Goal: Task Accomplishment & Management: Manage account settings

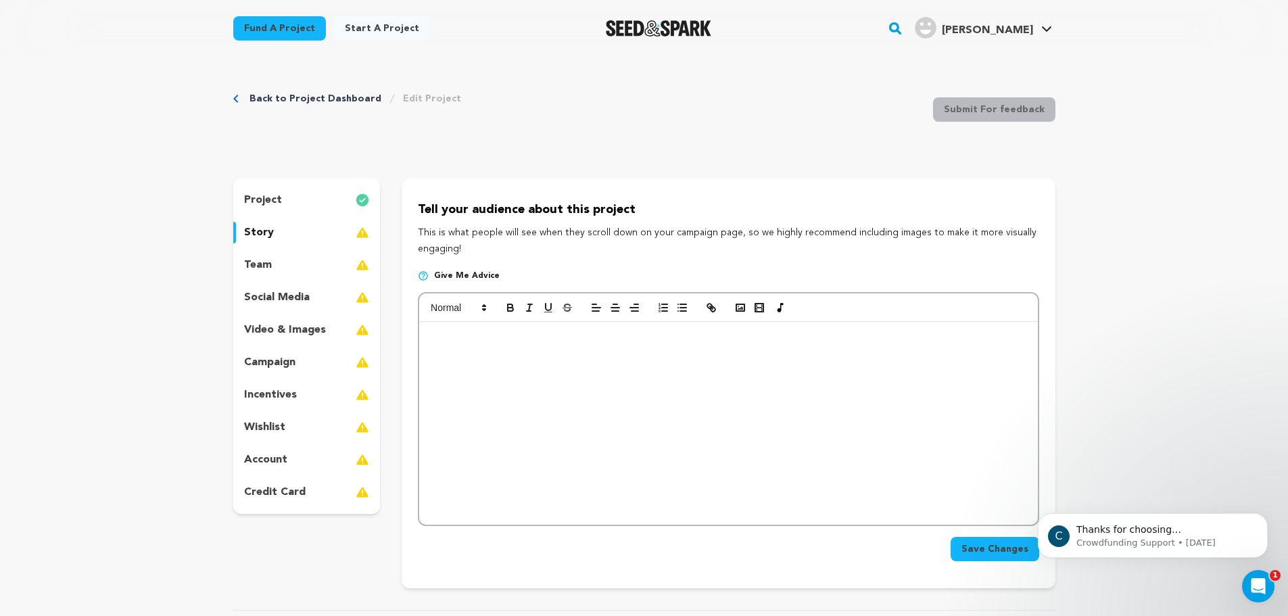
click at [289, 296] on p "social media" at bounding box center [277, 297] width 66 height 16
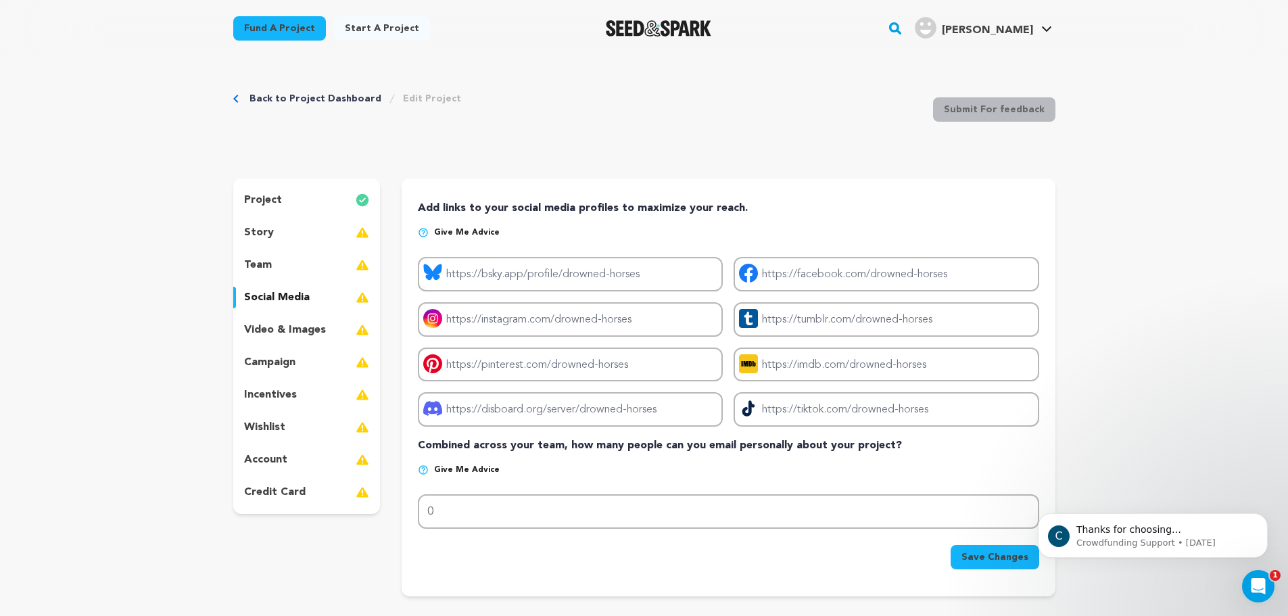
click at [274, 261] on div "team" at bounding box center [306, 265] width 147 height 22
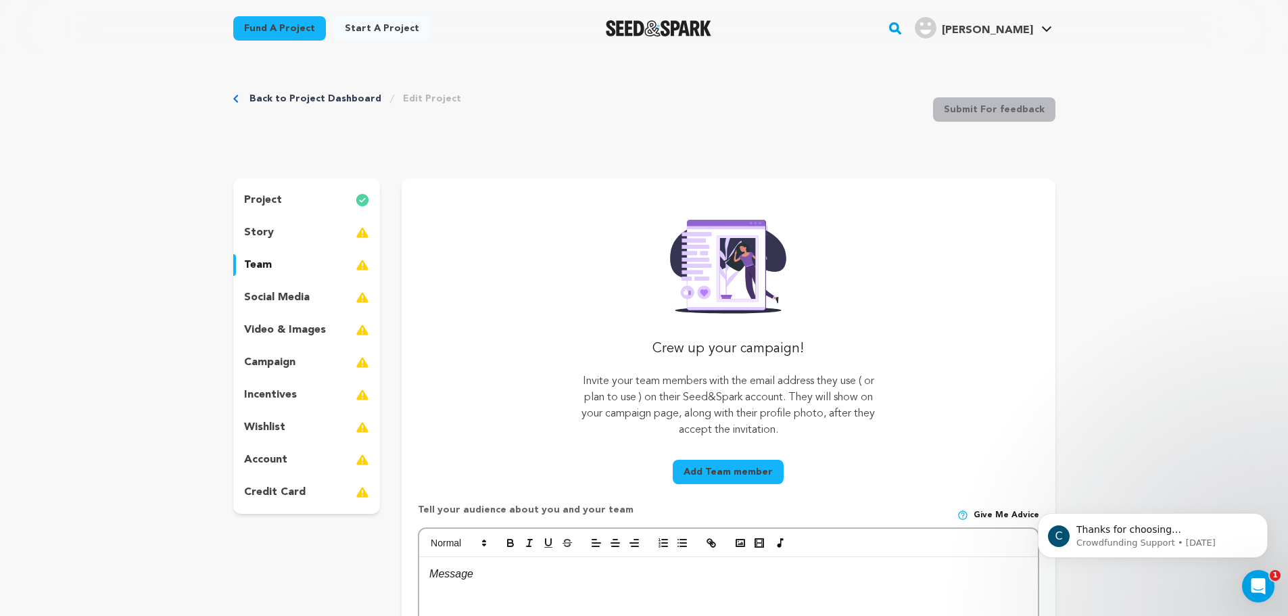
click at [296, 293] on p "social media" at bounding box center [277, 297] width 66 height 16
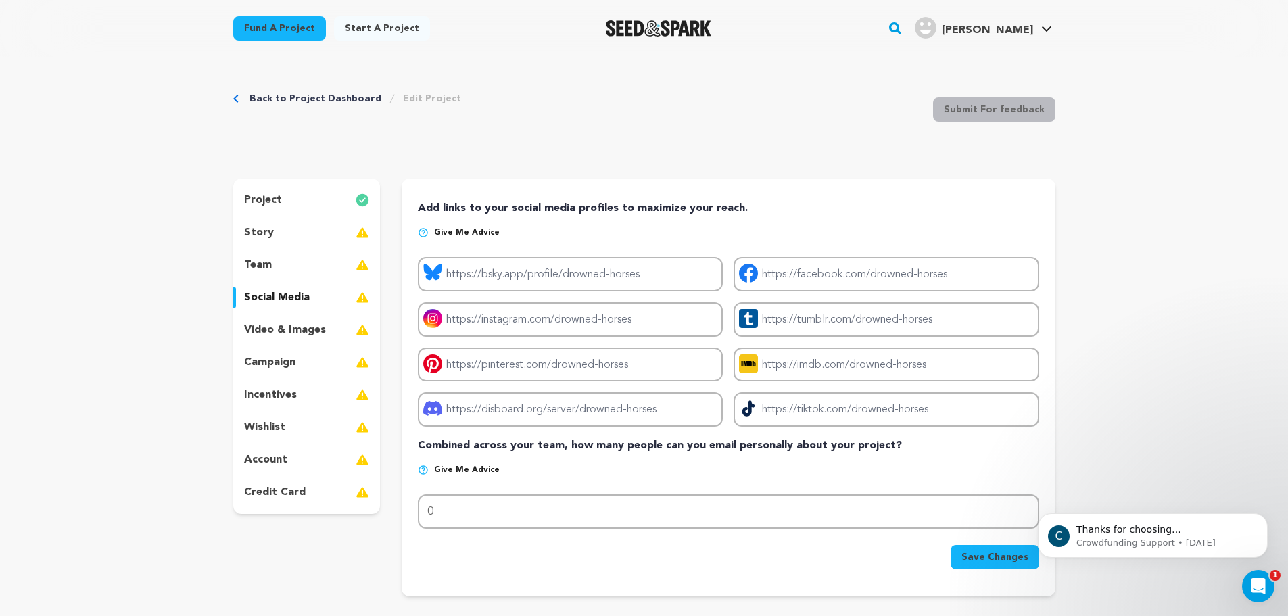
click at [329, 334] on div "video & images" at bounding box center [306, 330] width 147 height 22
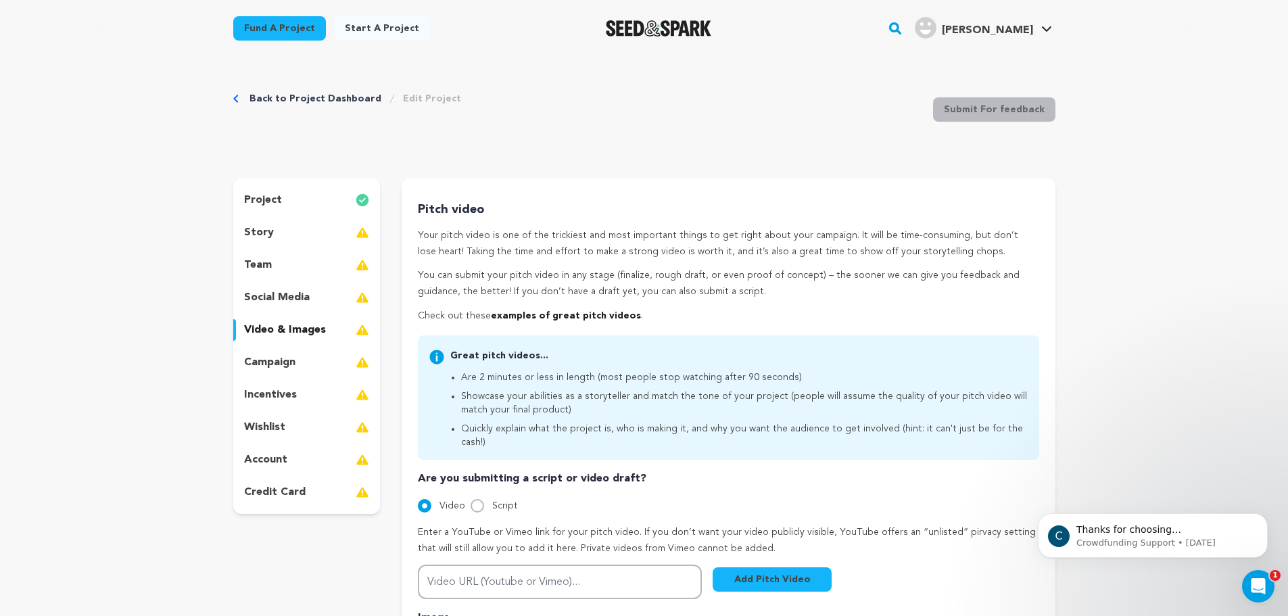
click at [320, 366] on div "campaign" at bounding box center [306, 363] width 147 height 22
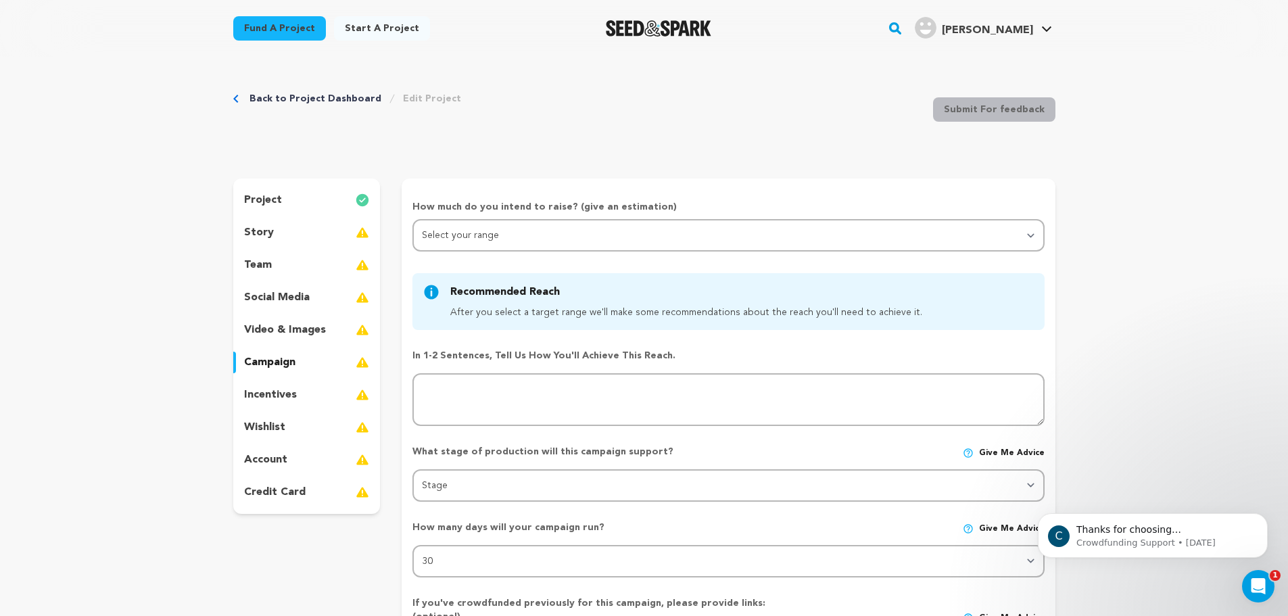
click at [316, 394] on div "incentives" at bounding box center [306, 395] width 147 height 22
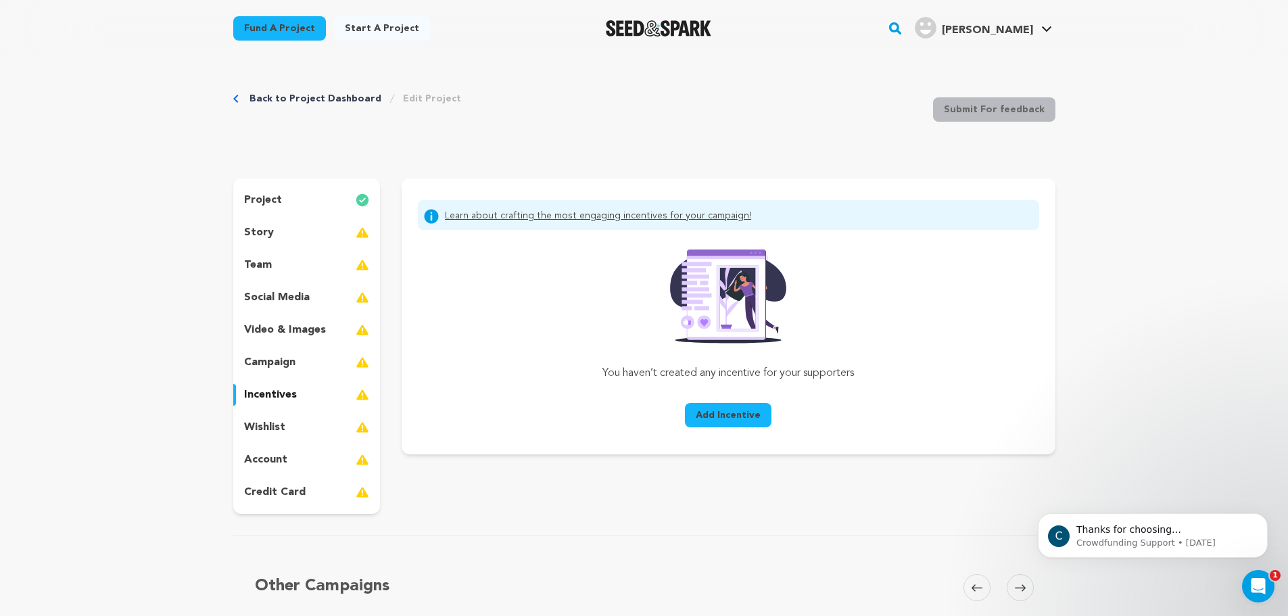
drag, startPoint x: 297, startPoint y: 423, endPoint x: 302, endPoint y: 441, distance: 18.4
click at [299, 423] on div "wishlist" at bounding box center [306, 427] width 147 height 22
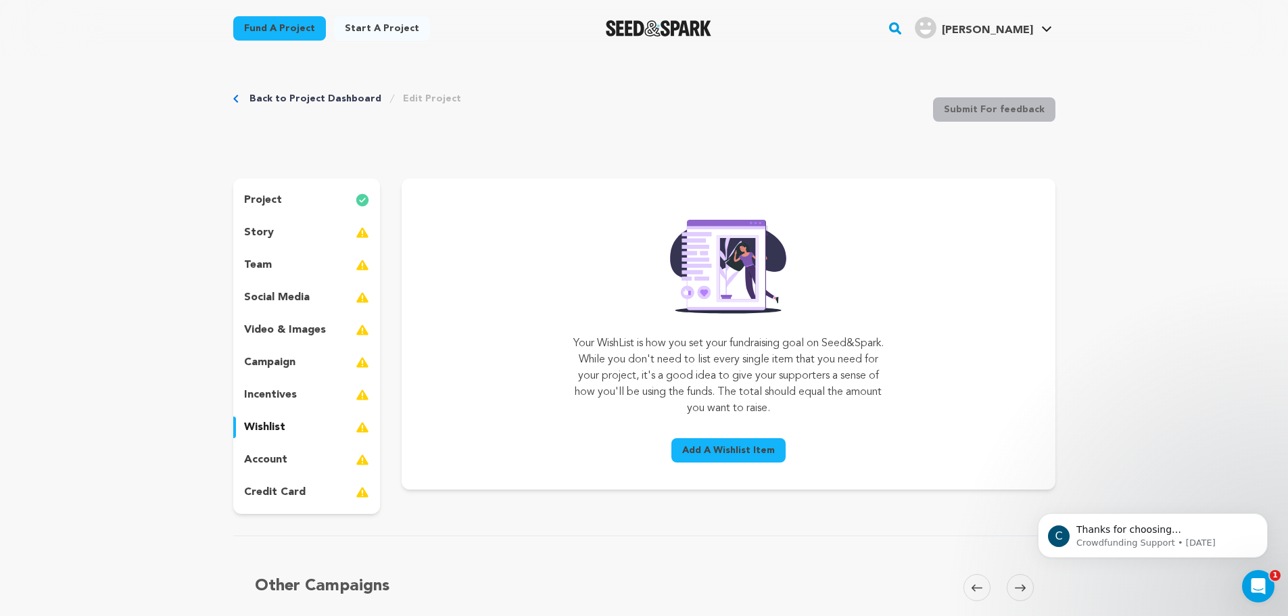
click at [306, 466] on div "account" at bounding box center [306, 460] width 147 height 22
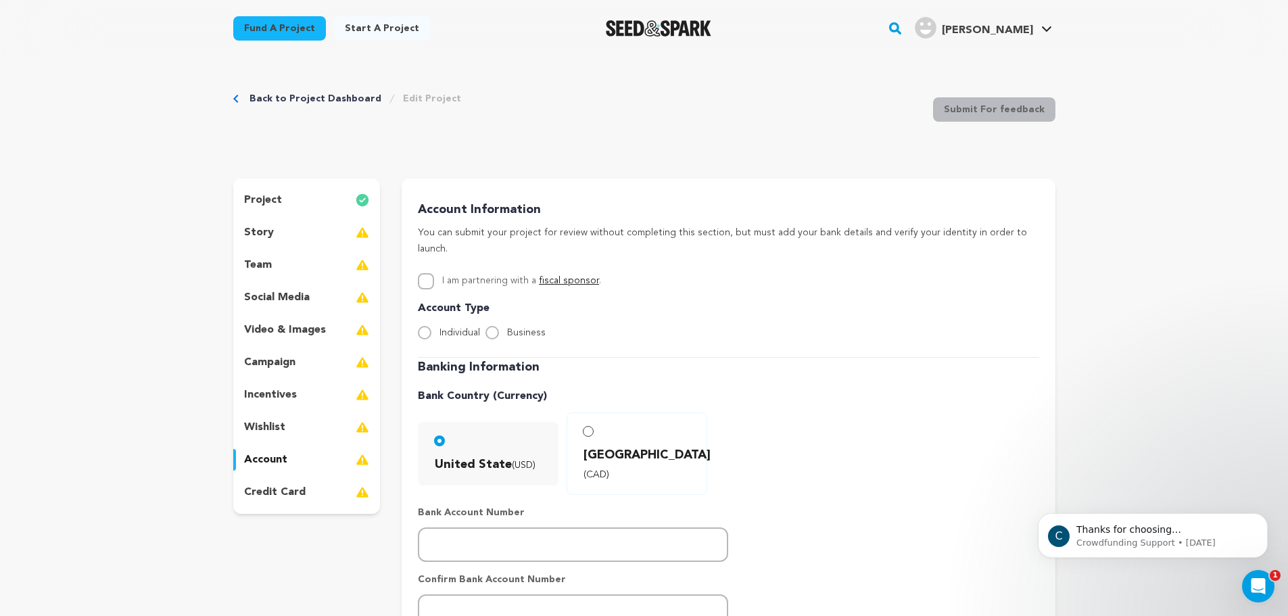
click at [304, 497] on div "credit card" at bounding box center [306, 492] width 147 height 22
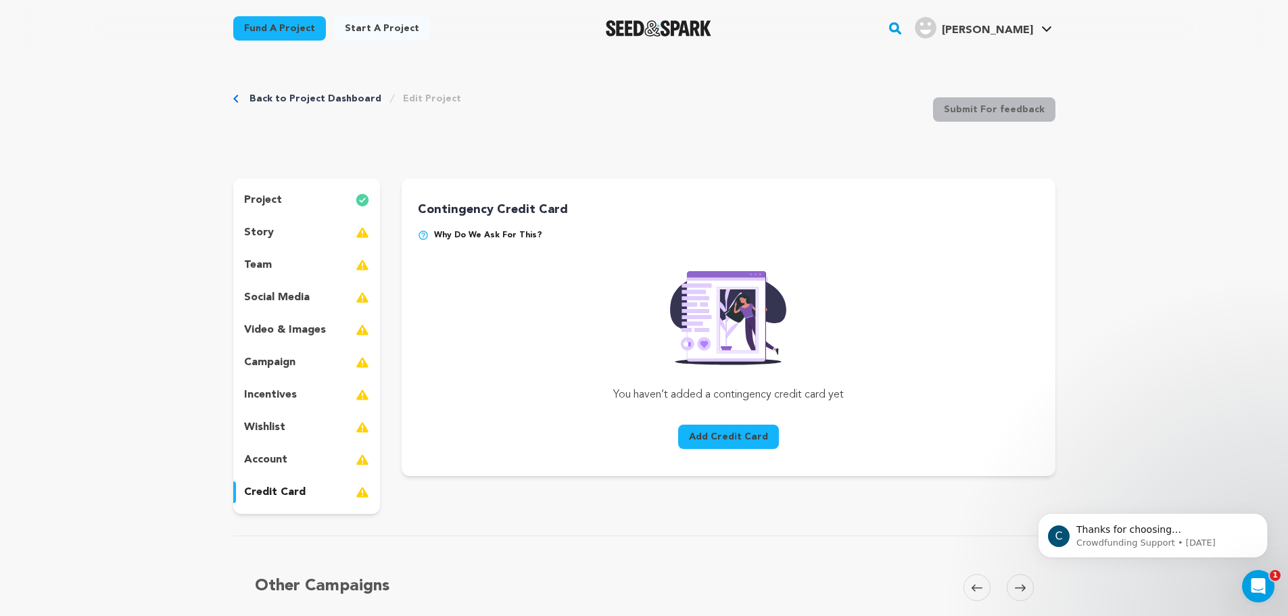
click at [292, 266] on div "team" at bounding box center [306, 265] width 147 height 22
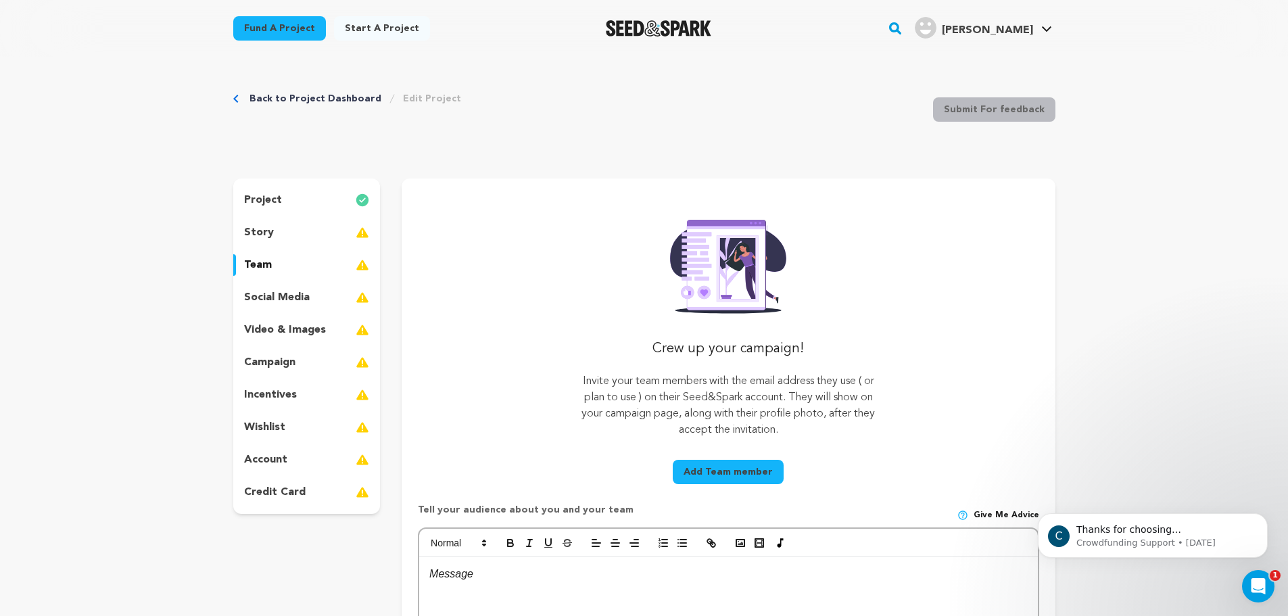
click at [285, 225] on div "story" at bounding box center [306, 233] width 147 height 22
